Goal: Find specific page/section: Find specific page/section

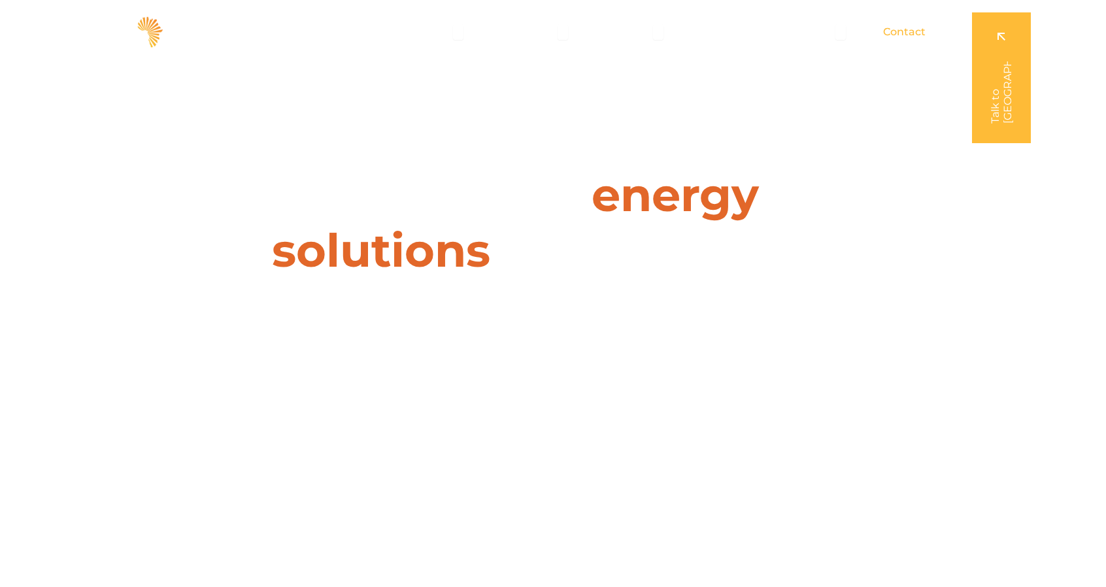
click at [908, 33] on span "Contact" at bounding box center [904, 32] width 42 height 16
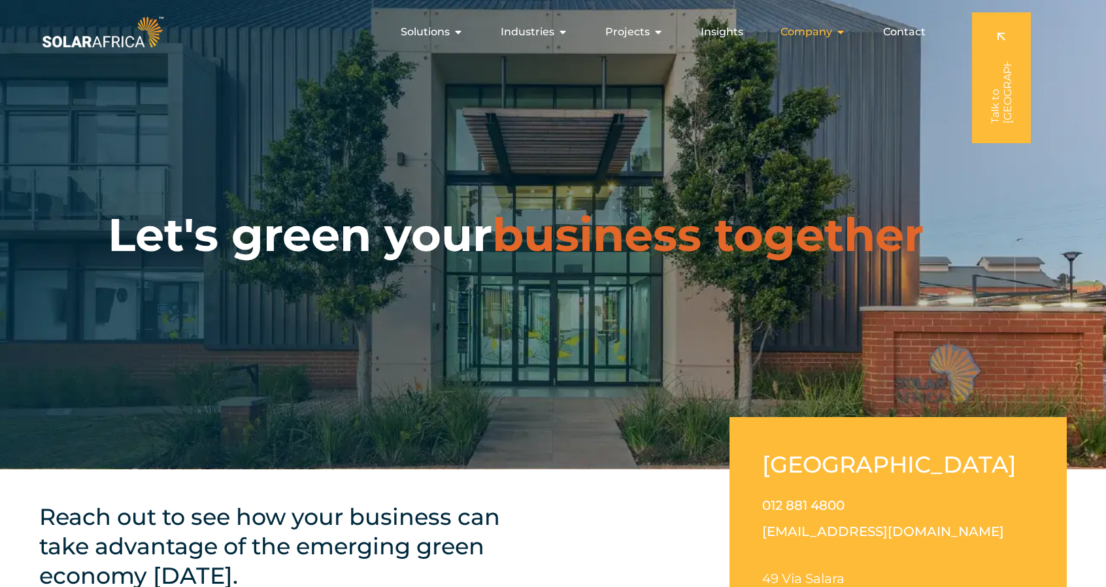
click at [835, 33] on div "Company Close Company Open Company" at bounding box center [813, 32] width 86 height 26
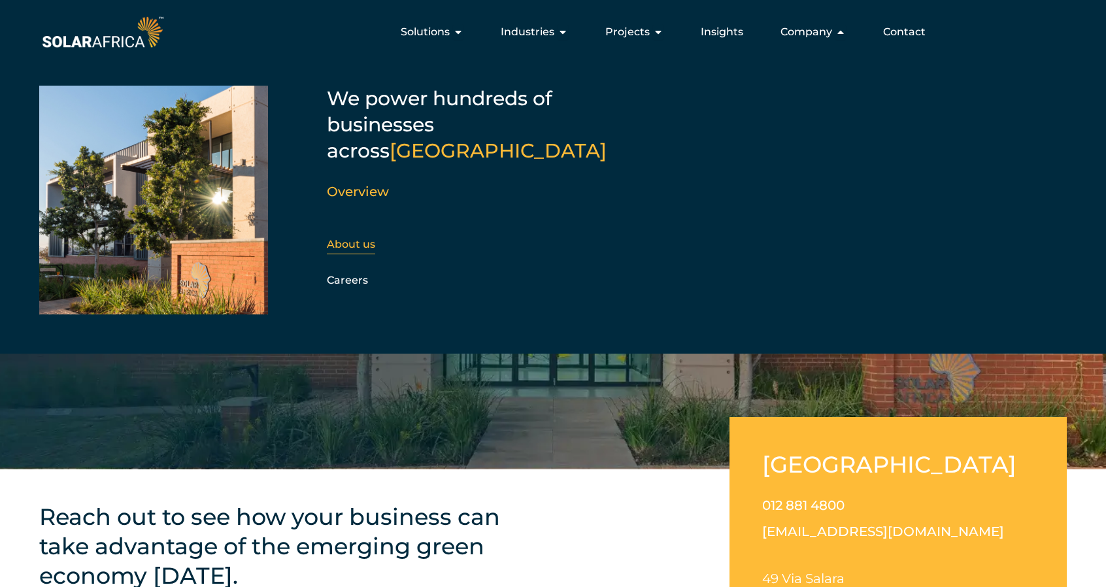
click at [348, 238] on link "About us" at bounding box center [351, 244] width 48 height 12
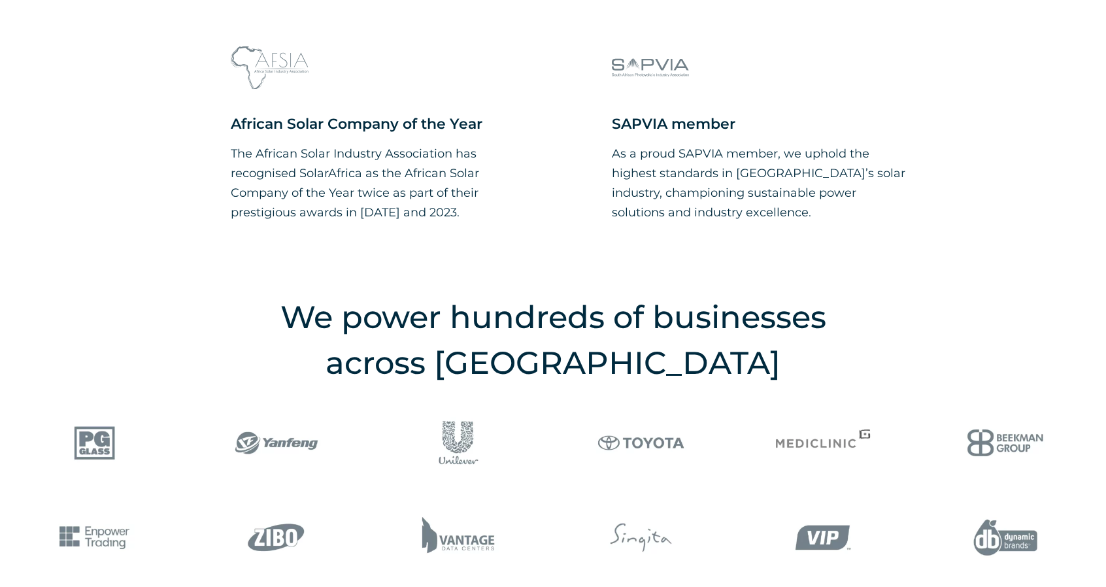
scroll to position [1438, 0]
